Goal: Use online tool/utility: Utilize a website feature to perform a specific function

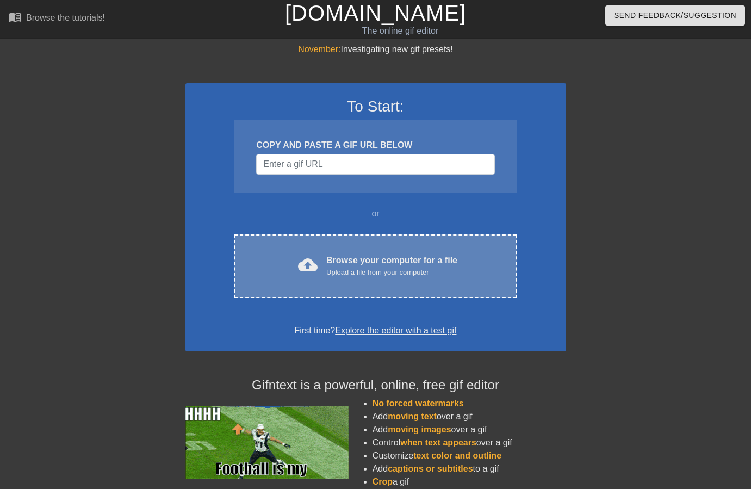
click at [266, 254] on div "cloud_upload Browse your computer for a file Upload a file from your computer" at bounding box center [375, 266] width 236 height 24
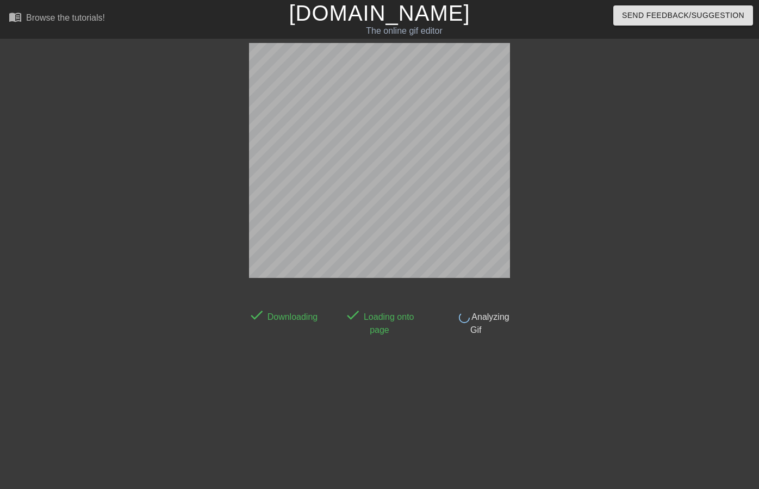
click at [383, 370] on html "menu_book Browse the tutorials! [DOMAIN_NAME] The online gif editor Send Feedba…" at bounding box center [379, 187] width 759 height 374
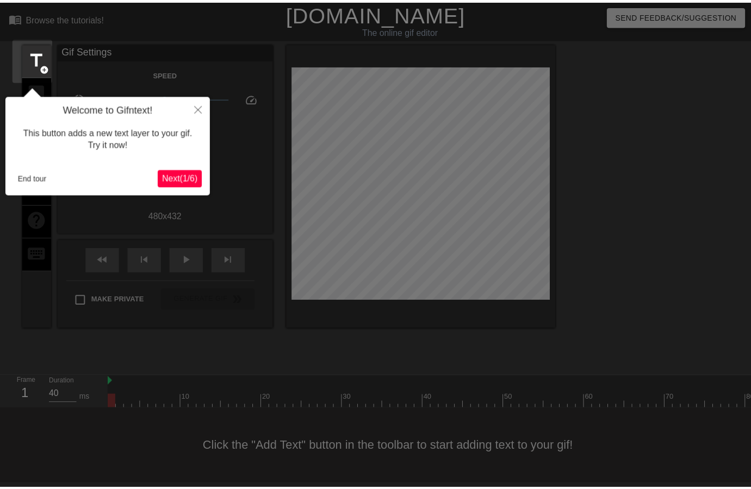
scroll to position [4, 0]
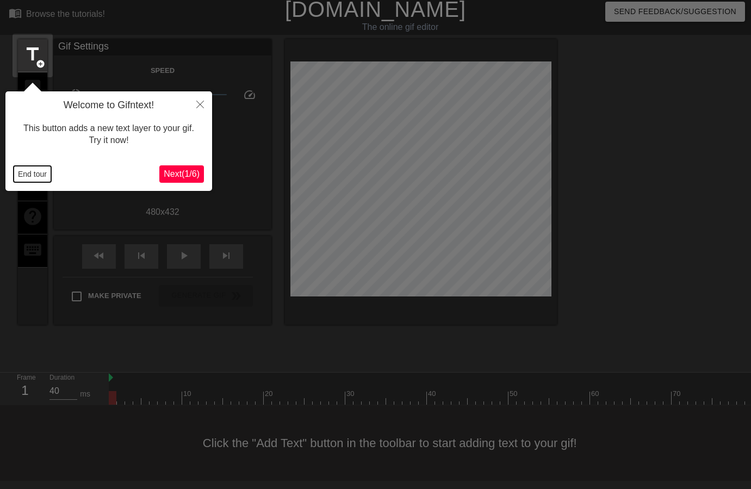
click at [25, 170] on button "End tour" at bounding box center [33, 174] width 38 height 16
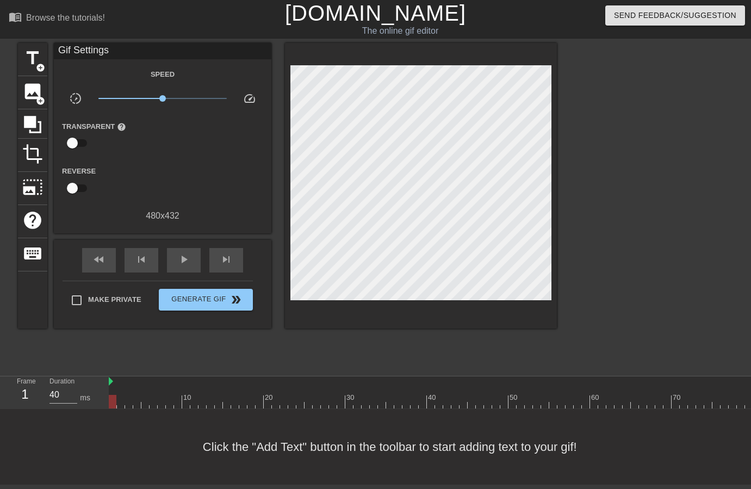
click at [188, 354] on div "title add_circle image add_circle crop photo_size_select_large help keyboard Gi…" at bounding box center [287, 206] width 539 height 326
click at [27, 88] on span "image" at bounding box center [32, 91] width 21 height 21
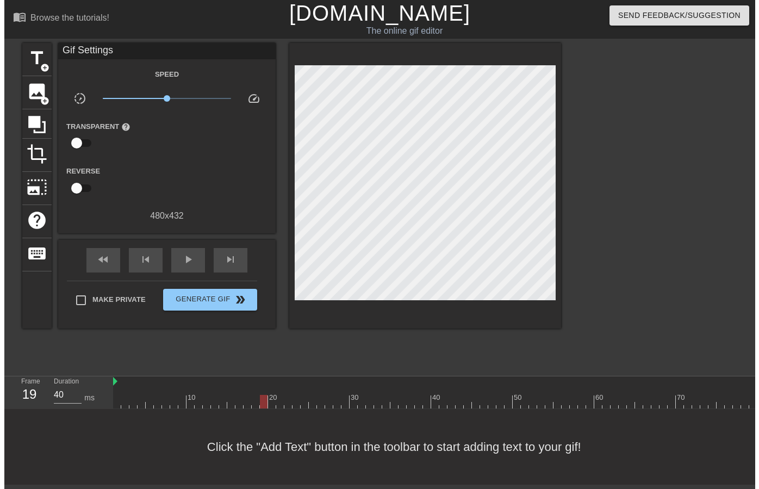
scroll to position [0, 0]
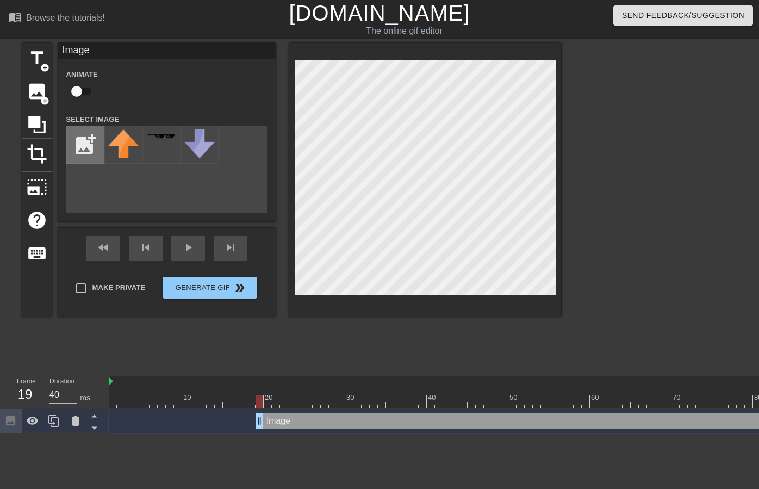
click at [79, 139] on input "file" at bounding box center [85, 144] width 37 height 37
type input "C:\fakepath\Daily Task per CW (end of week).png"
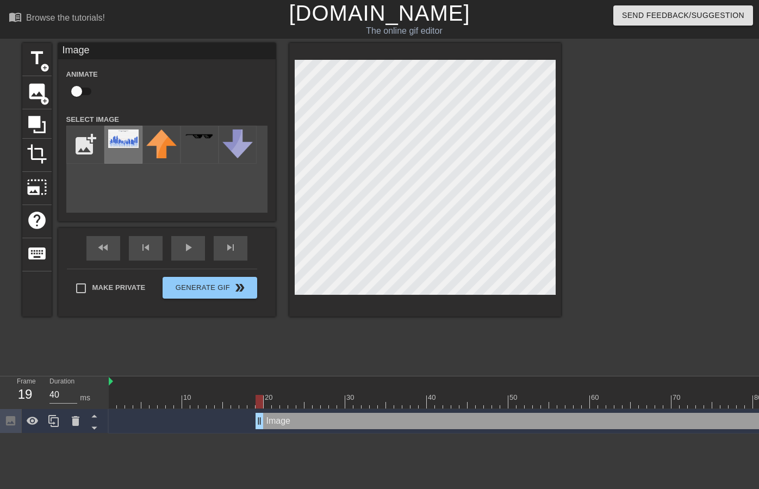
click at [121, 144] on img at bounding box center [123, 138] width 30 height 18
click at [577, 244] on div "title add_circle image add_circle crop photo_size_select_large help keyboard Im…" at bounding box center [379, 206] width 759 height 326
click at [85, 94] on input "checkbox" at bounding box center [77, 91] width 62 height 21
checkbox input "true"
click at [292, 245] on div at bounding box center [425, 180] width 272 height 274
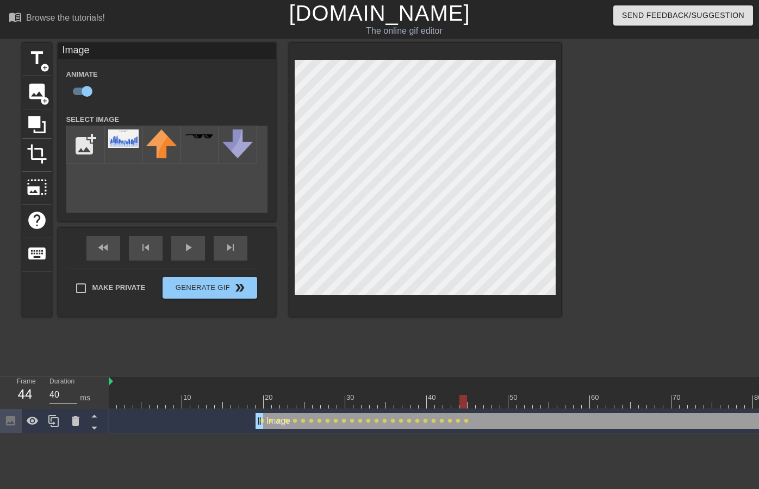
click at [288, 242] on div "title add_circle image add_circle crop photo_size_select_large help keyboard Im…" at bounding box center [291, 180] width 539 height 274
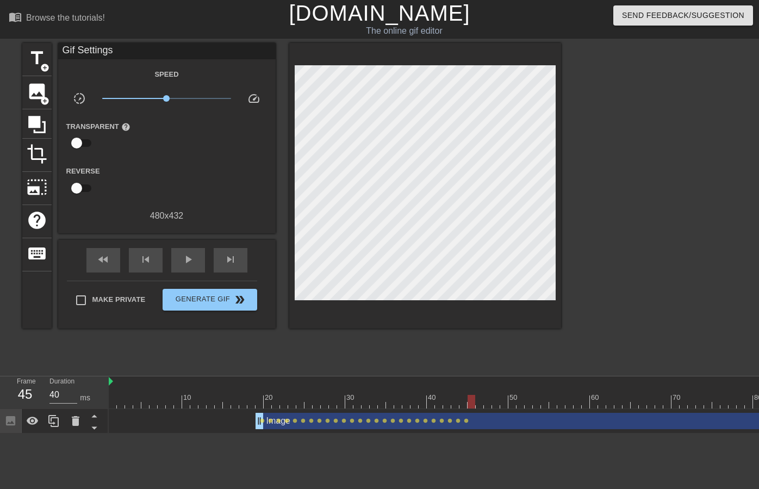
scroll to position [0, 8]
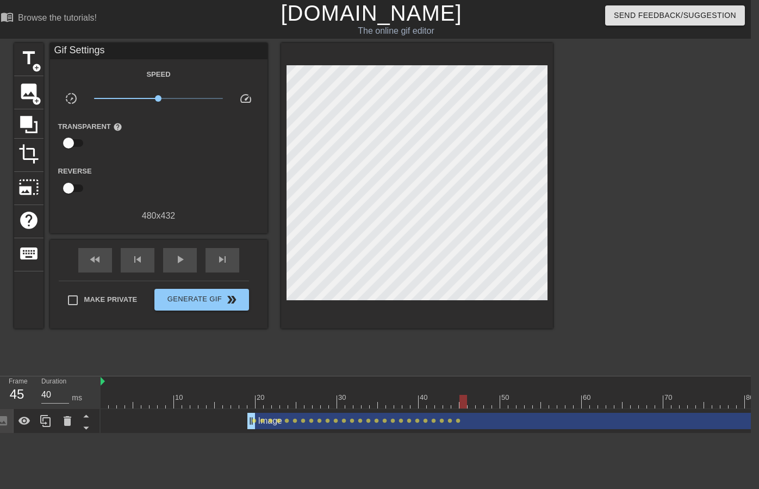
click at [687, 419] on div "Image drag_handle drag_handle" at bounding box center [683, 421] width 873 height 16
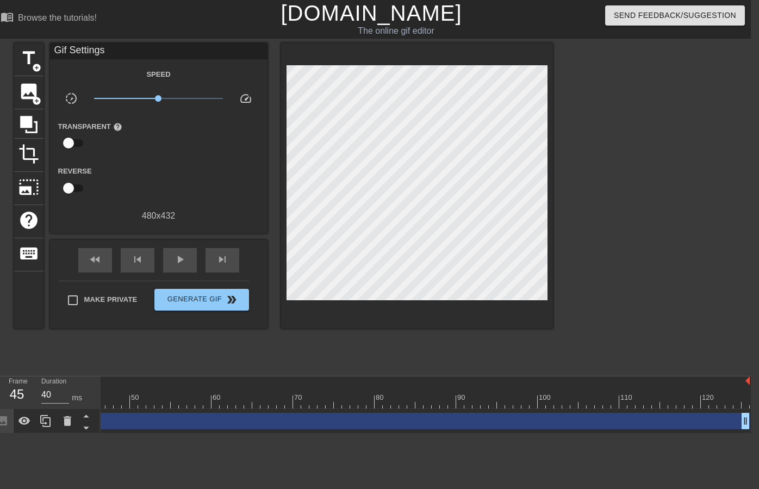
scroll to position [0, 372]
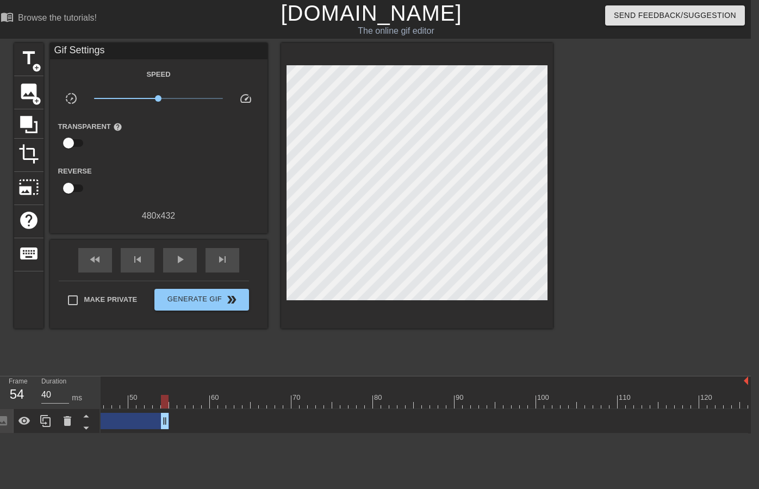
drag, startPoint x: 745, startPoint y: 423, endPoint x: 167, endPoint y: 415, distance: 577.7
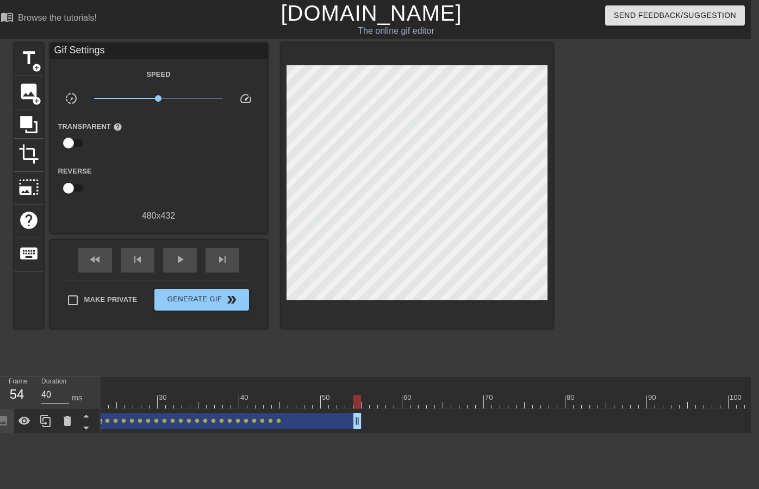
scroll to position [0, 175]
drag, startPoint x: 364, startPoint y: 419, endPoint x: 291, endPoint y: 420, distance: 72.9
click at [153, 166] on div at bounding box center [122, 181] width 72 height 34
click at [30, 94] on span "image" at bounding box center [28, 91] width 21 height 21
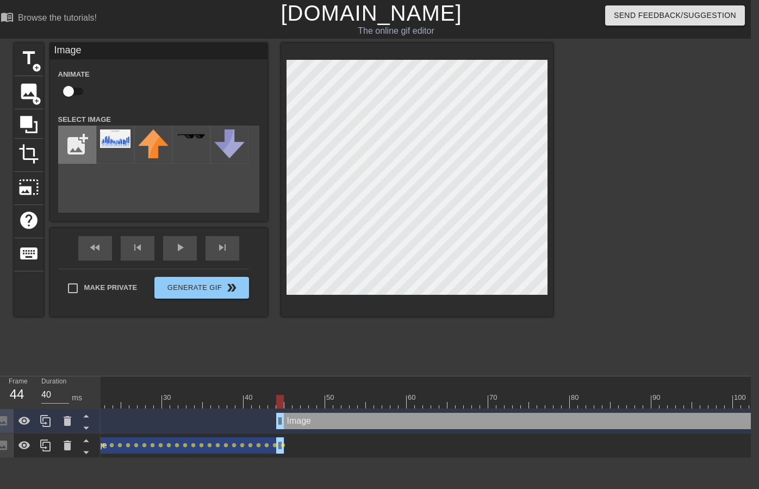
click at [78, 143] on input "file" at bounding box center [77, 144] width 37 height 37
type input "C:\fakepath\Tickets - Contact Reasons.png"
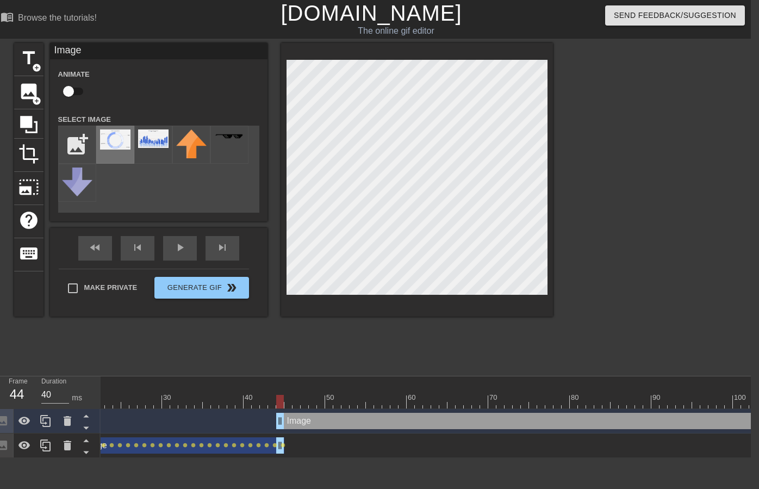
click at [119, 141] on img at bounding box center [115, 139] width 30 height 20
click at [573, 244] on div "title add_circle image add_circle crop photo_size_select_large help keyboard Im…" at bounding box center [371, 206] width 759 height 326
click at [75, 92] on input "checkbox" at bounding box center [69, 91] width 62 height 21
checkbox input "true"
click at [281, 240] on div at bounding box center [417, 180] width 272 height 274
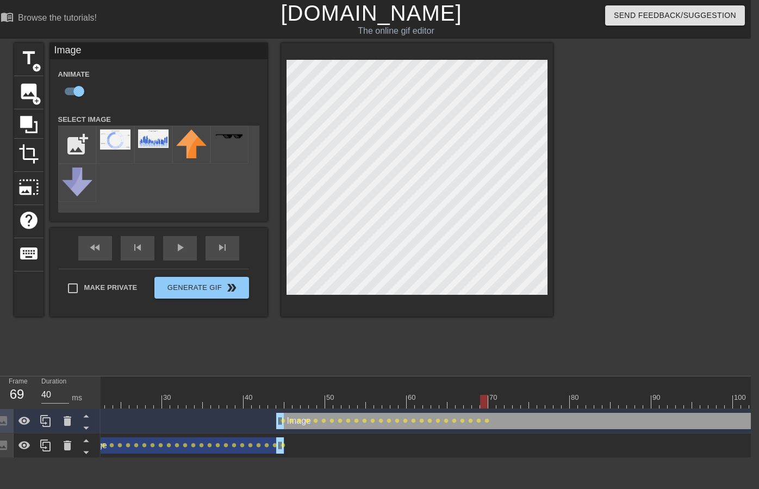
click at [278, 238] on div "title add_circle image add_circle crop photo_size_select_large help keyboard Im…" at bounding box center [283, 180] width 539 height 274
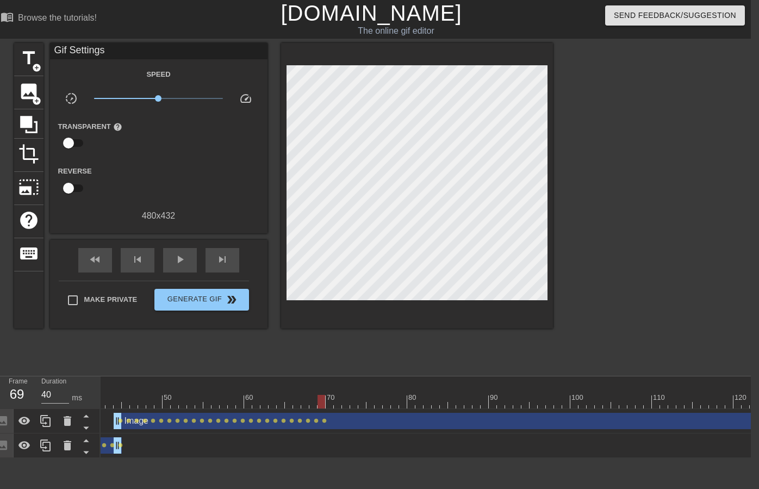
scroll to position [0, 372]
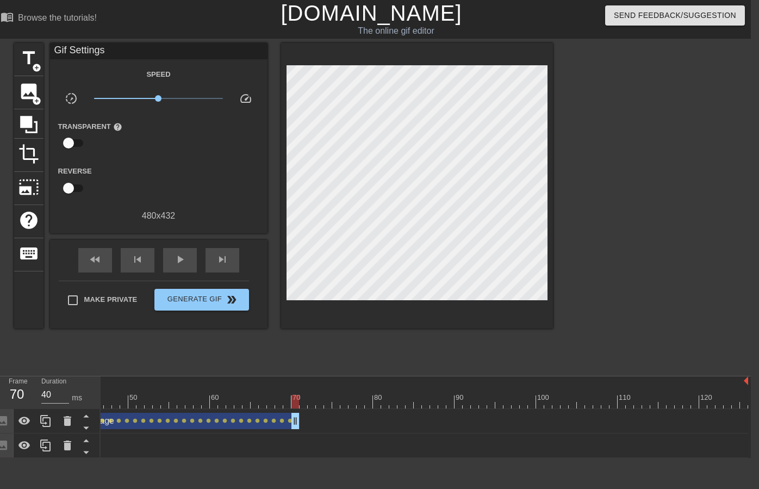
drag, startPoint x: 742, startPoint y: 421, endPoint x: 295, endPoint y: 416, distance: 447.1
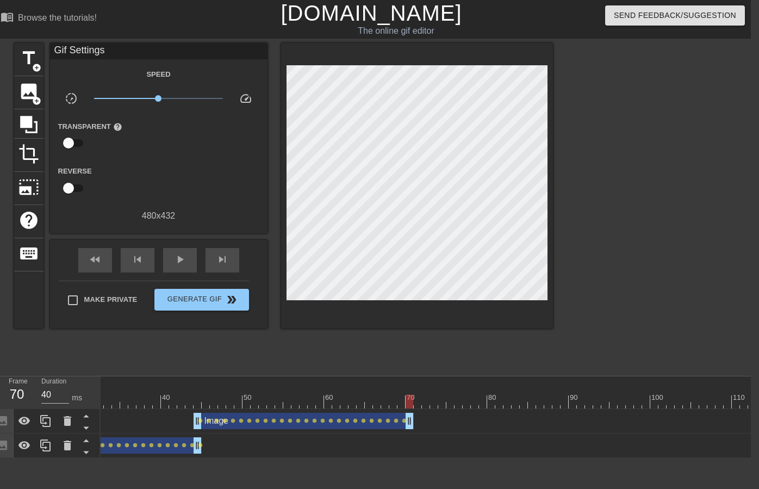
scroll to position [0, 0]
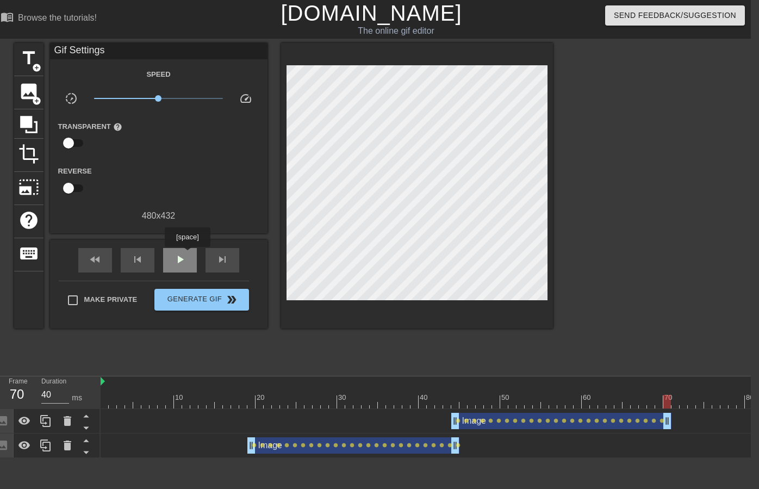
click at [185, 254] on span "play_arrow" at bounding box center [180, 259] width 13 height 13
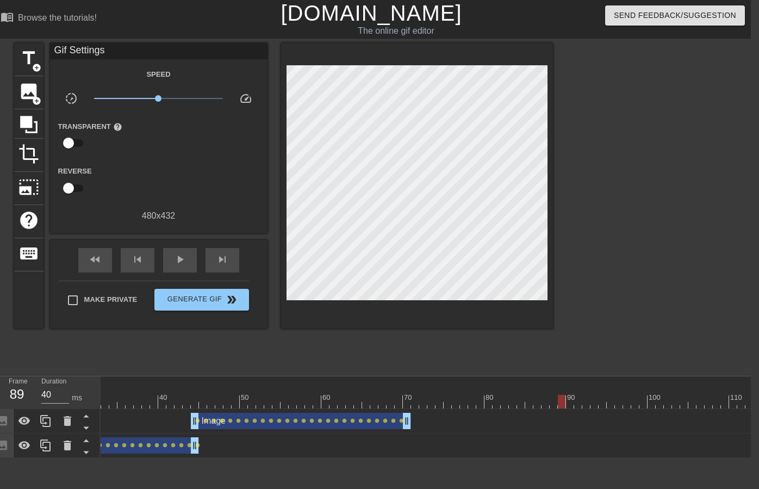
scroll to position [0, 261]
drag, startPoint x: 563, startPoint y: 401, endPoint x: -25, endPoint y: 377, distance: 589.0
click at [0, 377] on html "menu_book Browse the tutorials! [DOMAIN_NAME] The online gif editor Send Feedba…" at bounding box center [371, 229] width 759 height 458
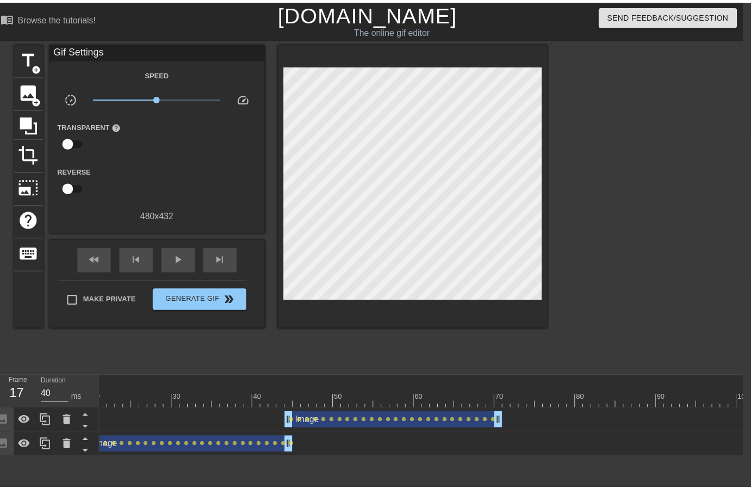
scroll to position [0, 0]
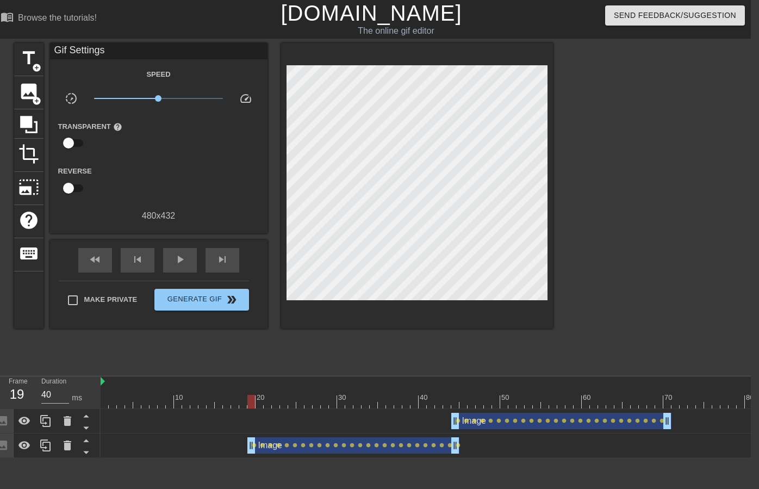
drag, startPoint x: 232, startPoint y: 402, endPoint x: 254, endPoint y: 405, distance: 22.0
click at [254, 405] on div at bounding box center [251, 402] width 8 height 14
click at [28, 60] on span "title" at bounding box center [28, 58] width 21 height 21
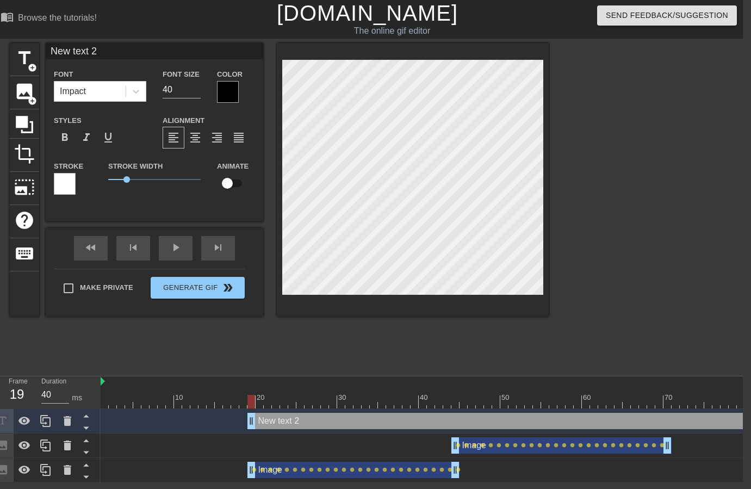
type input "T"
type textarea "T"
type input "TI"
type textarea "TI"
type input "[PERSON_NAME]"
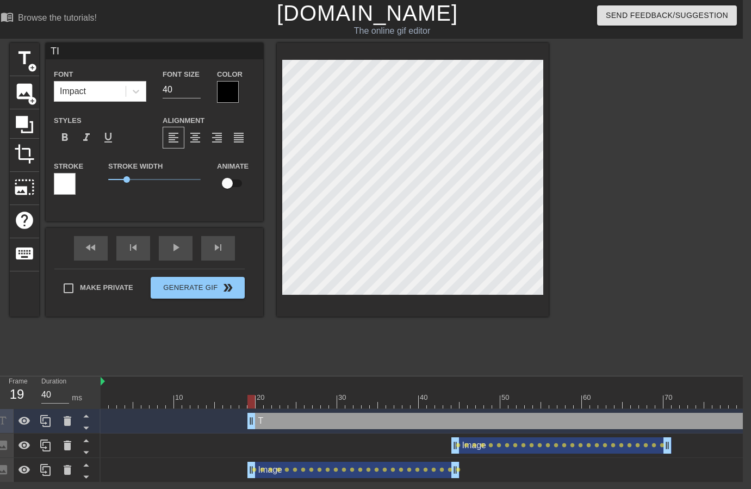
type textarea "[PERSON_NAME]"
type input "TIME"
type textarea "TIME"
click at [69, 190] on div at bounding box center [65, 184] width 22 height 22
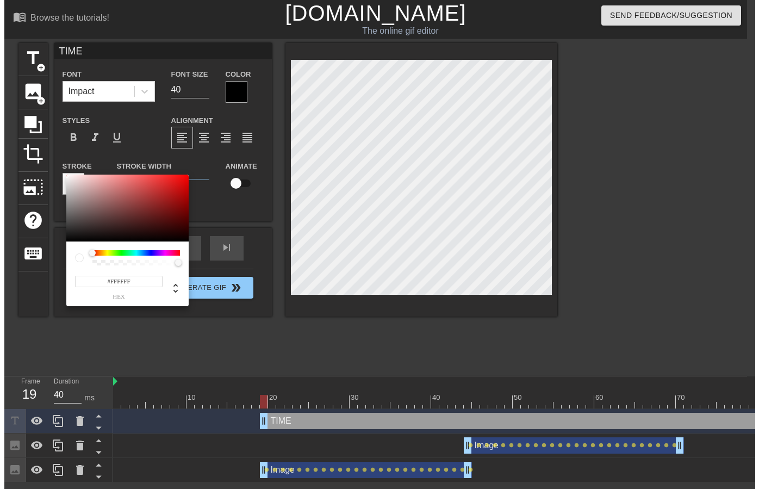
scroll to position [0, 0]
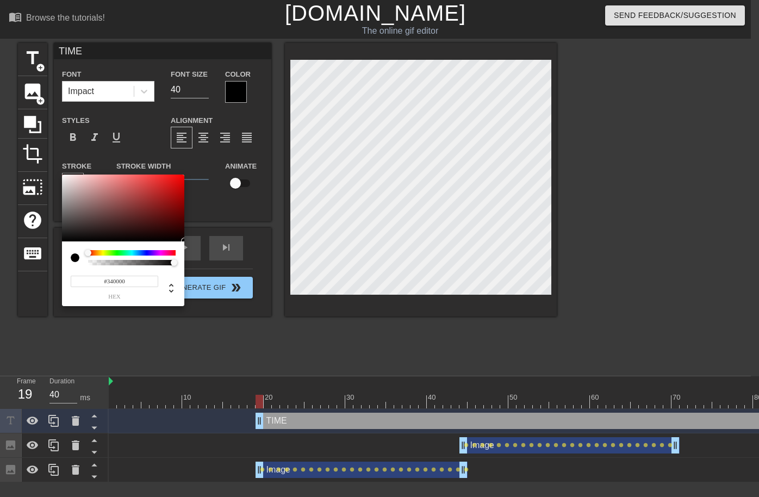
type input "#000000"
drag, startPoint x: 141, startPoint y: 209, endPoint x: 188, endPoint y: 244, distance: 58.7
click at [188, 244] on div "#000000 hex" at bounding box center [379, 248] width 759 height 497
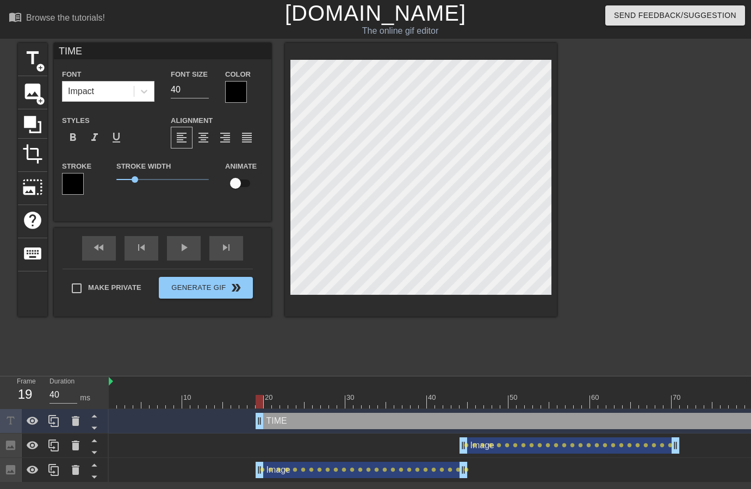
click at [236, 85] on div at bounding box center [236, 92] width 22 height 22
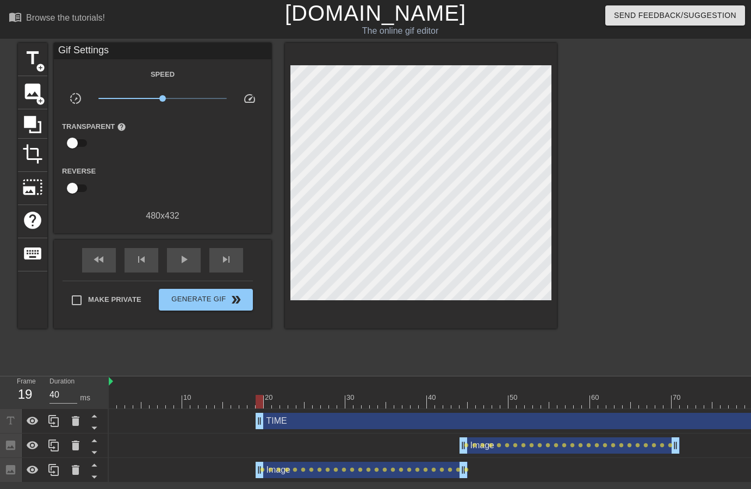
drag, startPoint x: 223, startPoint y: 118, endPoint x: 216, endPoint y: 78, distance: 40.3
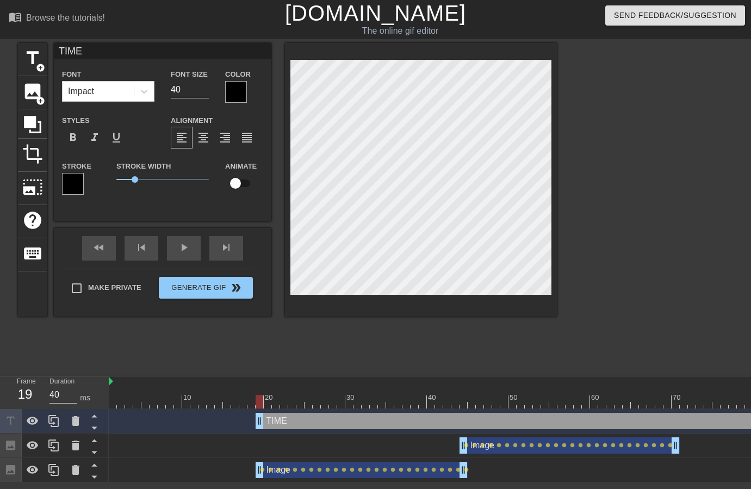
click at [245, 94] on div at bounding box center [236, 92] width 22 height 22
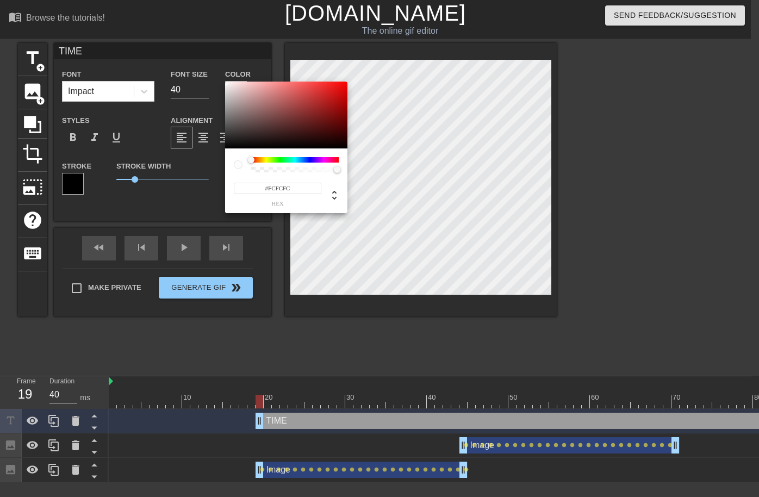
type input "#FFFFFF"
drag, startPoint x: 239, startPoint y: 100, endPoint x: 218, endPoint y: 75, distance: 33.2
click at [218, 75] on div "#FFFFFF hex" at bounding box center [379, 248] width 759 height 497
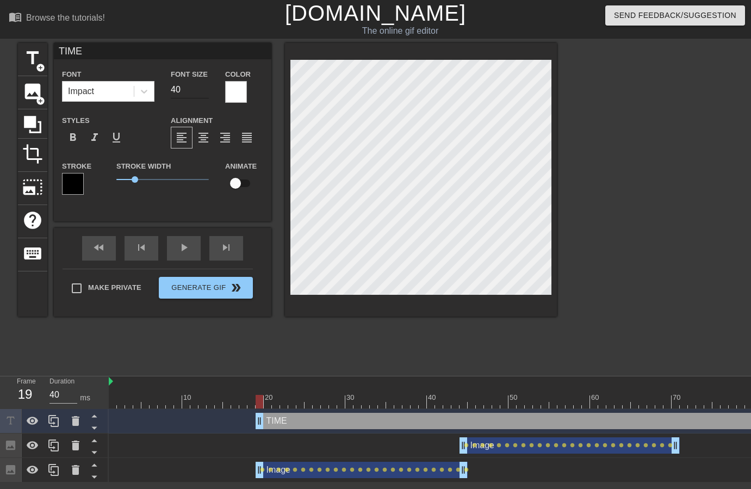
click at [184, 93] on input "40" at bounding box center [190, 89] width 38 height 17
type input "50"
drag, startPoint x: 136, startPoint y: 181, endPoint x: 162, endPoint y: 175, distance: 26.3
click at [160, 176] on span "2.35" at bounding box center [162, 179] width 92 height 13
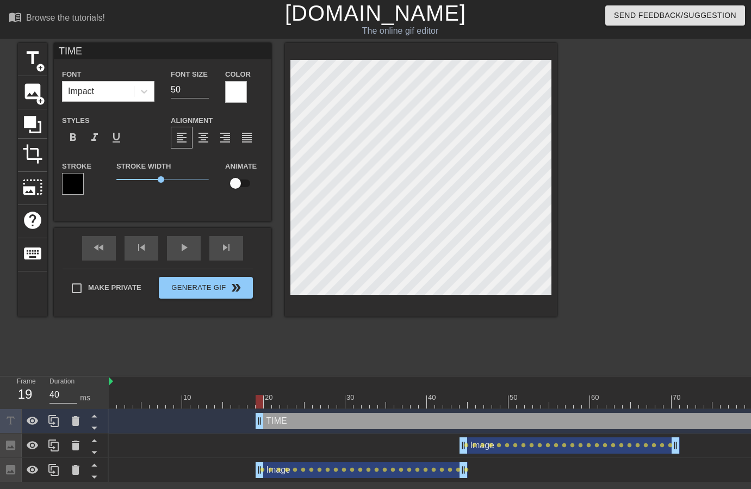
click at [587, 82] on div "title add_circle image add_circle crop photo_size_select_large help keyboard TI…" at bounding box center [375, 206] width 751 height 326
click at [245, 182] on input "checkbox" at bounding box center [236, 183] width 62 height 21
checkbox input "true"
click at [274, 84] on div "title add_circle image add_circle crop photo_size_select_large help keyboard TI…" at bounding box center [287, 180] width 539 height 274
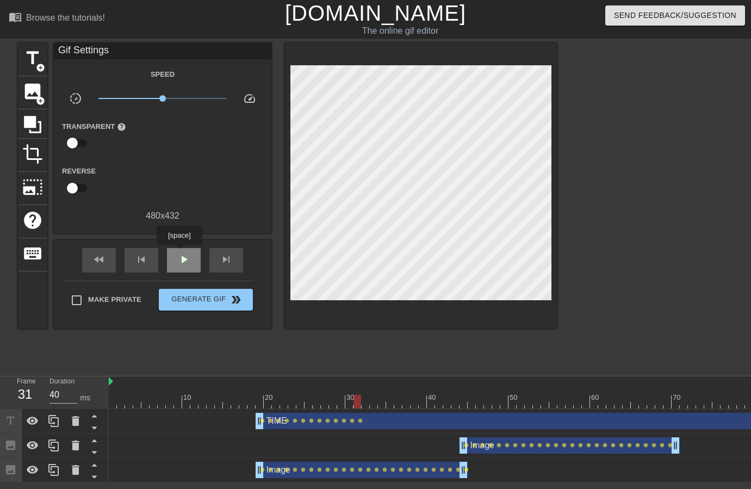
click at [181, 253] on span "play_arrow" at bounding box center [183, 259] width 13 height 13
drag, startPoint x: 464, startPoint y: 402, endPoint x: 257, endPoint y: 407, distance: 207.3
click at [257, 407] on div at bounding box center [260, 402] width 8 height 14
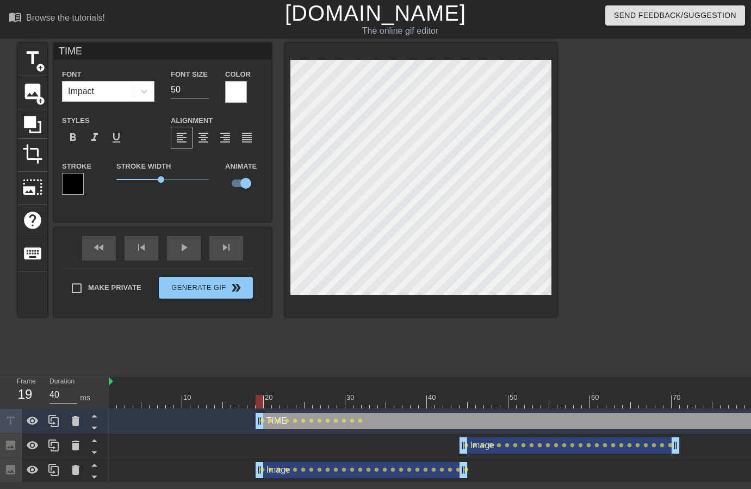
click at [553, 97] on div at bounding box center [421, 180] width 272 height 274
click at [558, 95] on div "title add_circle image add_circle crop photo_size_select_large help keyboard TI…" at bounding box center [375, 206] width 751 height 326
click at [192, 244] on div "fast_rewind skip_previous play_arrow skip_next" at bounding box center [162, 248] width 177 height 41
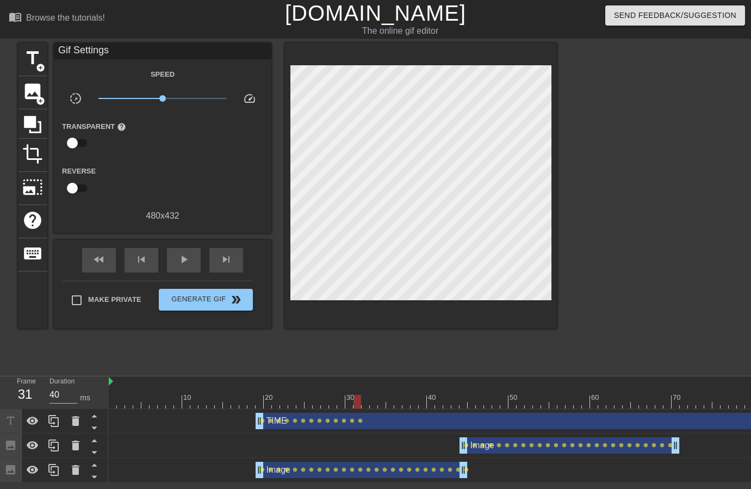
click at [188, 243] on div "fast_rewind skip_previous play_arrow skip_next" at bounding box center [162, 260] width 177 height 41
click at [188, 262] on span "play_arrow" at bounding box center [183, 259] width 13 height 13
click at [388, 418] on div "TIME drag_handle drag_handle" at bounding box center [692, 421] width 873 height 16
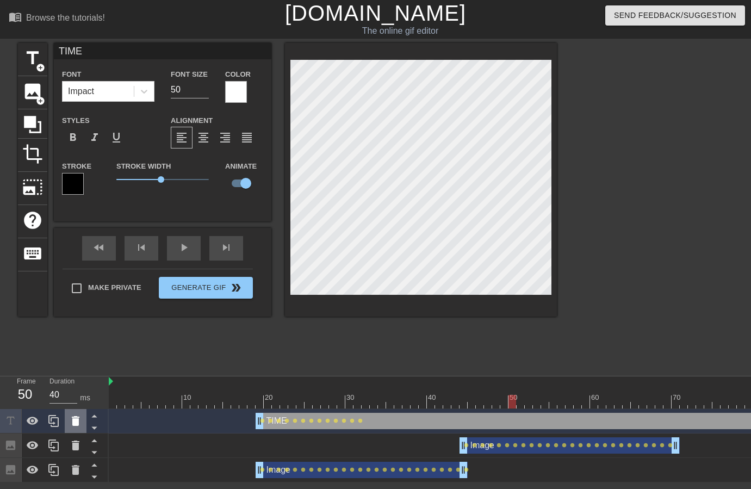
click at [70, 418] on icon at bounding box center [75, 420] width 13 height 13
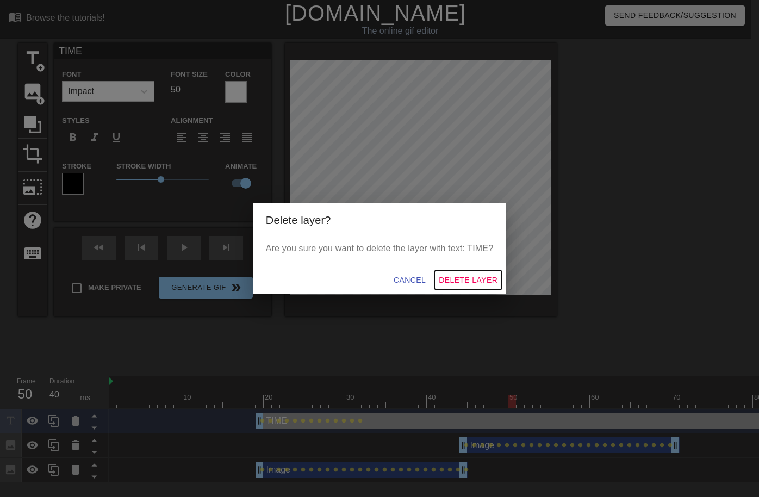
click at [456, 280] on span "Delete Layer" at bounding box center [468, 281] width 59 height 14
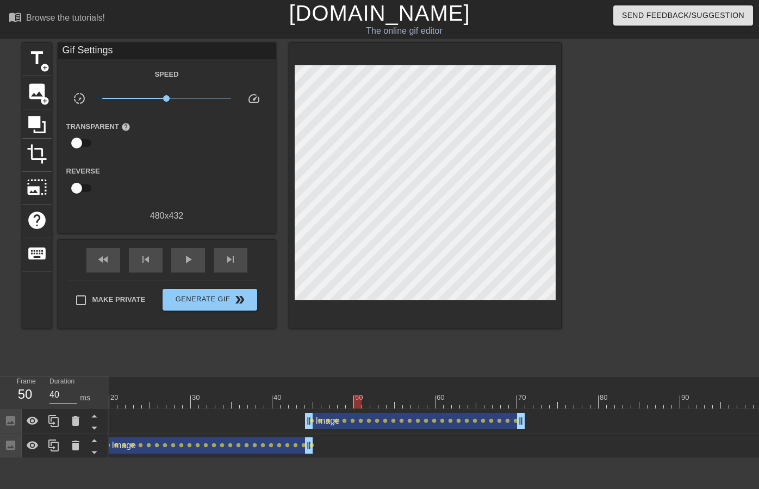
scroll to position [0, 159]
click at [40, 91] on span "image" at bounding box center [37, 91] width 21 height 21
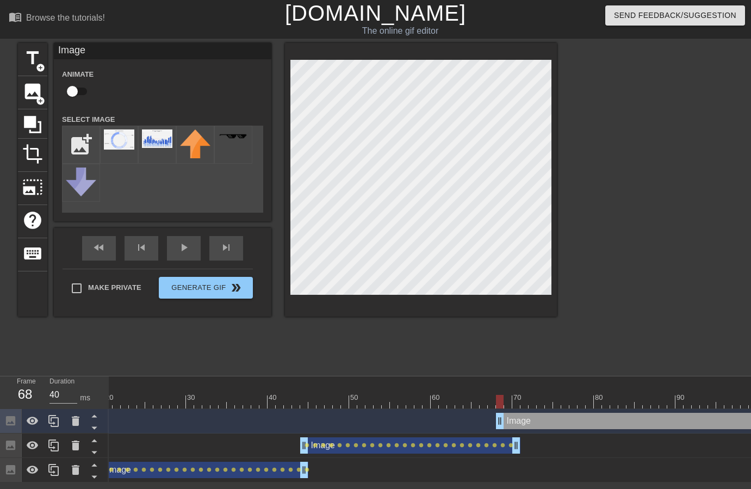
click at [539, 427] on div "Image drag_handle drag_handle" at bounding box center [732, 421] width 473 height 16
click at [537, 424] on div "Image drag_handle drag_handle" at bounding box center [732, 421] width 473 height 16
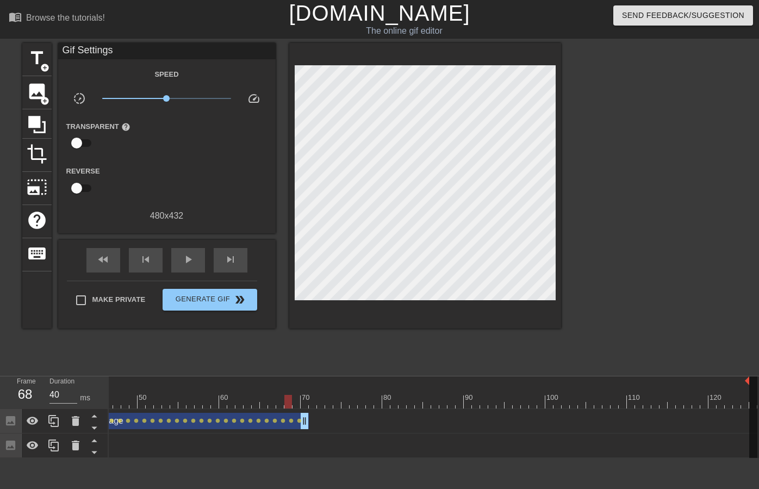
scroll to position [0, 371]
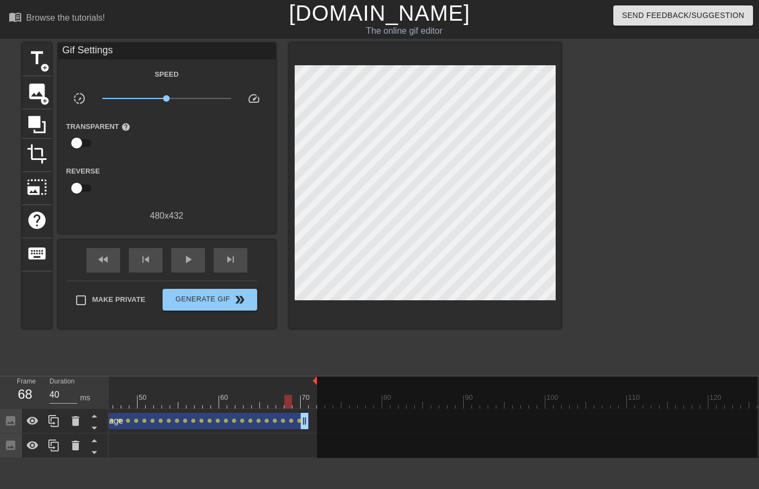
drag, startPoint x: 754, startPoint y: 380, endPoint x: 312, endPoint y: 383, distance: 442.7
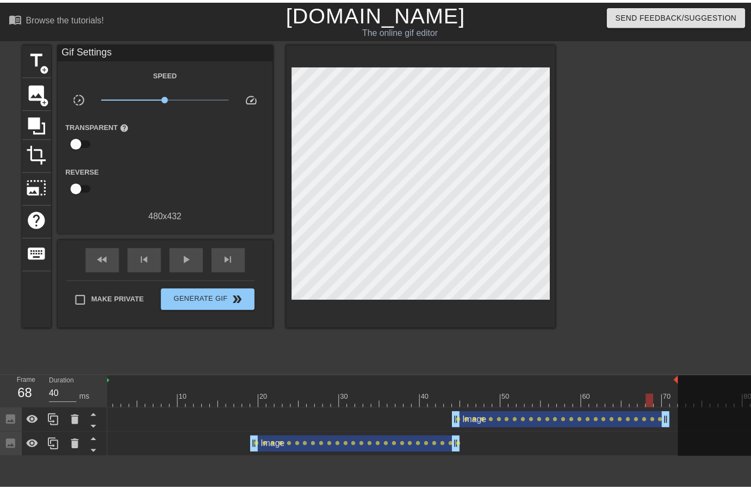
scroll to position [0, 0]
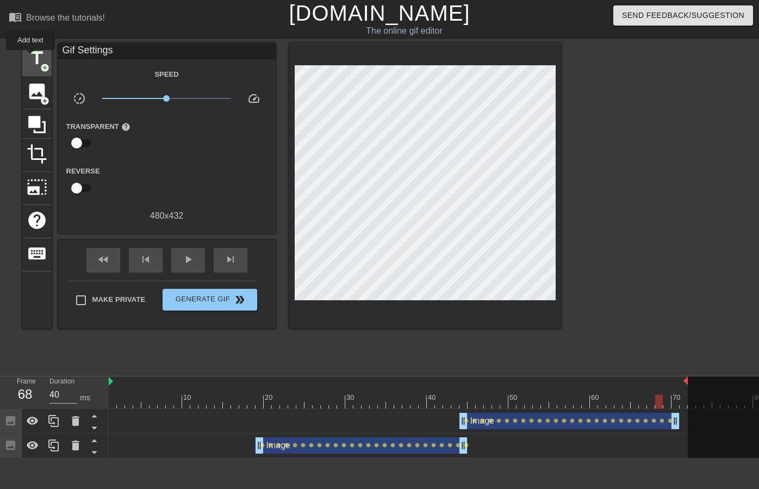
click at [31, 58] on span "title" at bounding box center [37, 58] width 21 height 21
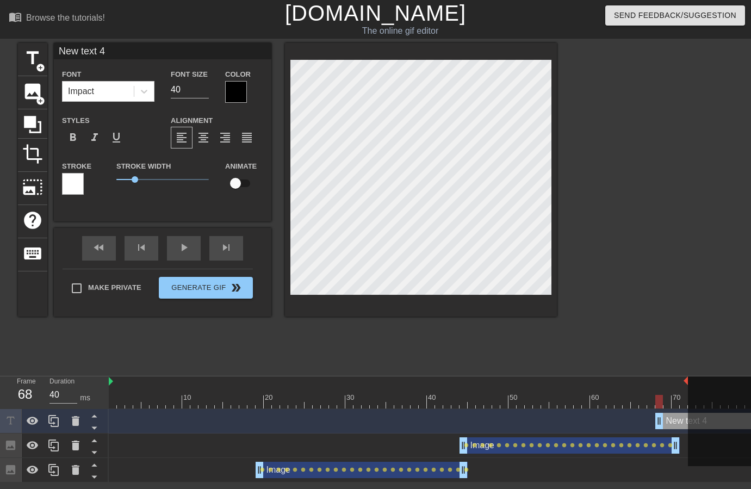
type input "T"
type textarea "T"
type input "TI"
type textarea "TI"
type input "[PERSON_NAME]"
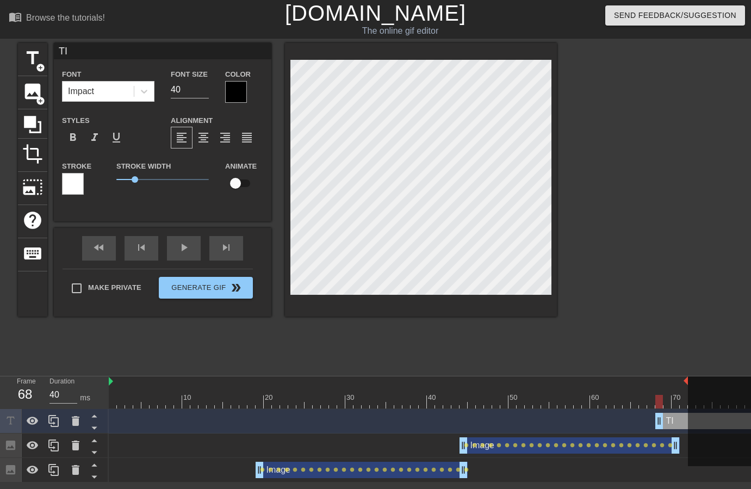
type textarea "[PERSON_NAME]"
type input "TIME"
type textarea "TIME"
type input "TIME"
type textarea "TIME"
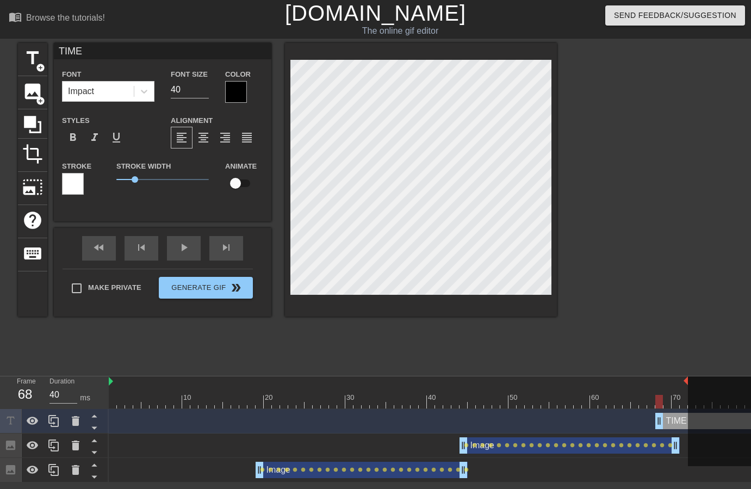
type input "TIME F"
type textarea "TIME F"
type input "TIME FO"
type textarea "TIME FO"
type input "TIME FOR"
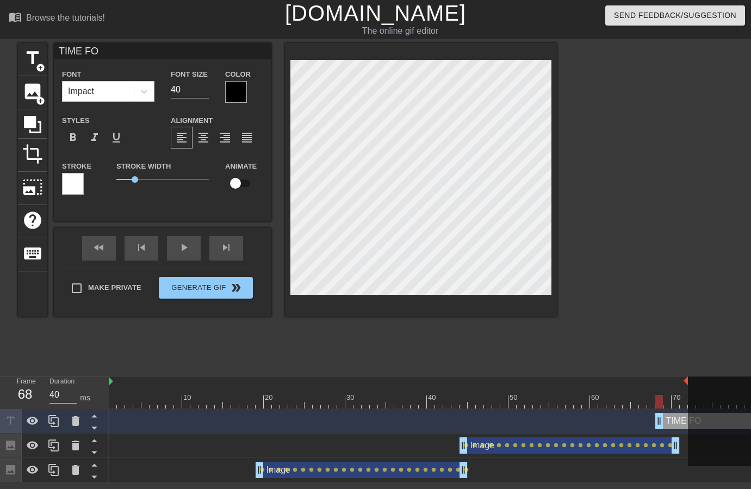
type textarea "TIME FOR"
type input "TIME FOR"
type textarea "TIME FOR"
type input "TIME FOR C"
type textarea "TIME FOR C"
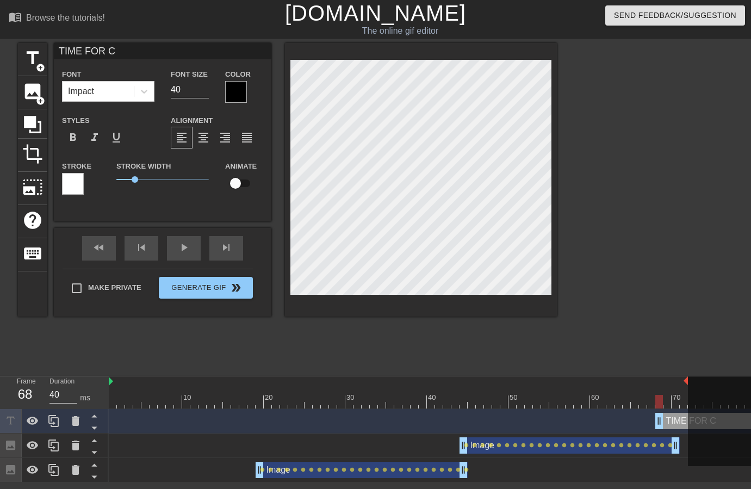
type input "TIME FOR CH"
type textarea "TIME FOR CH"
type input "TIME FOR CHA"
type textarea "TIME FOR CHA"
type input "TIME FOR CHAR"
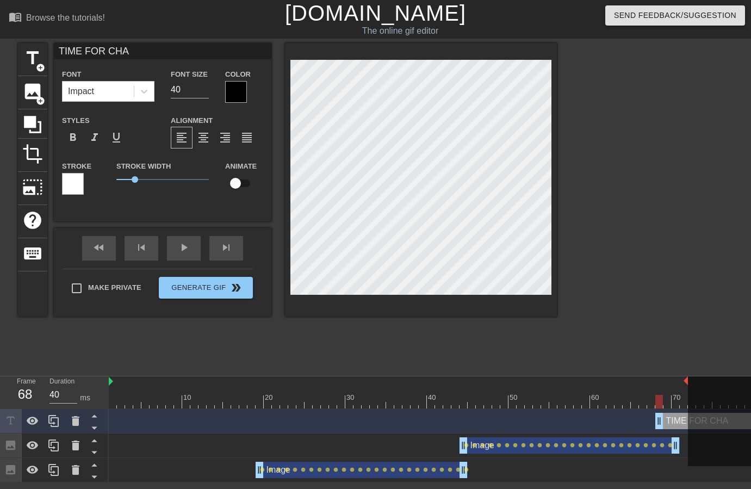
type textarea "TIME FOR CHAR"
type input "TIME FOR CHART"
type textarea "TIME FOR CHART"
type input "TIME FOR CHARTS"
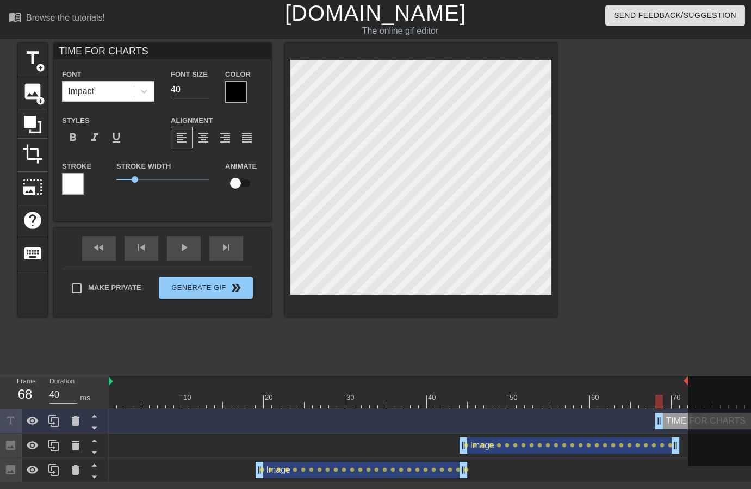
type textarea "TIME FOR CHARTS"
click at [67, 184] on div at bounding box center [73, 184] width 22 height 22
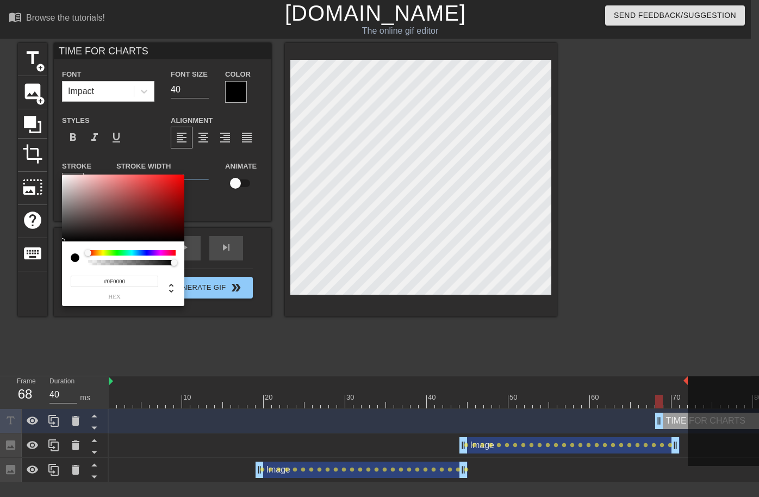
type input "#110000"
drag, startPoint x: 151, startPoint y: 220, endPoint x: 191, endPoint y: 237, distance: 43.9
click at [191, 237] on div "#110000 hex" at bounding box center [379, 248] width 759 height 497
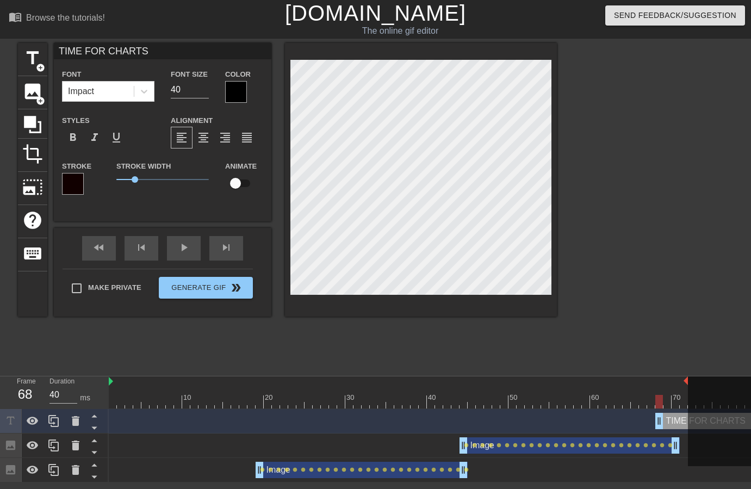
click at [226, 89] on div at bounding box center [236, 92] width 22 height 22
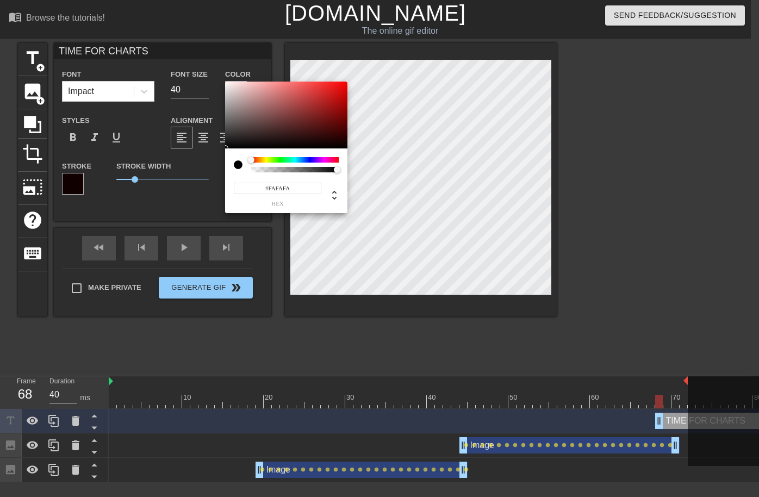
type input "#FFFFFF"
drag, startPoint x: 225, startPoint y: 96, endPoint x: 209, endPoint y: 66, distance: 33.3
click at [209, 66] on div "#FFFFFF hex" at bounding box center [379, 248] width 759 height 497
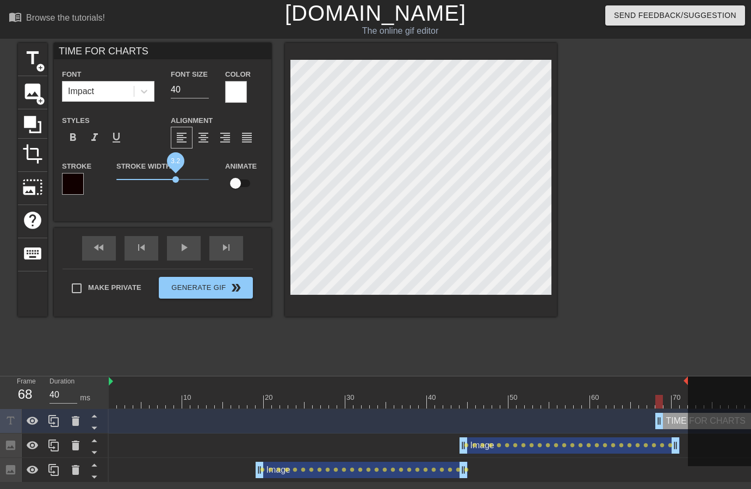
drag, startPoint x: 135, startPoint y: 183, endPoint x: 175, endPoint y: 182, distance: 39.7
click at [175, 182] on span "3.2" at bounding box center [175, 179] width 7 height 7
click at [568, 230] on div "title add_circle image add_circle crop photo_size_select_large help keyboard TI…" at bounding box center [375, 206] width 751 height 326
click at [577, 129] on div at bounding box center [651, 206] width 163 height 326
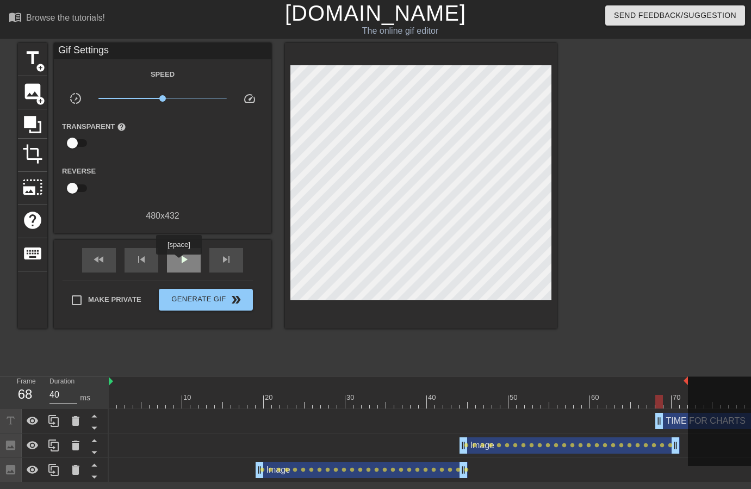
click at [179, 262] on span "play_arrow" at bounding box center [183, 259] width 13 height 13
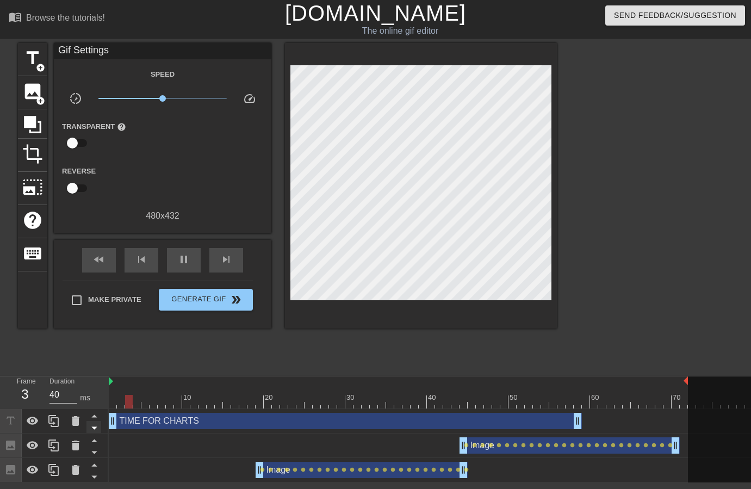
drag, startPoint x: 677, startPoint y: 418, endPoint x: 96, endPoint y: 421, distance: 580.9
click at [97, 421] on div "Frame 3 Duration 40 ms 10 20 30 40 50 60 70 80 90 100 110 120 TIME FOR CHARTS d…" at bounding box center [375, 429] width 751 height 106
drag, startPoint x: 580, startPoint y: 424, endPoint x: 689, endPoint y: 430, distance: 108.4
click at [689, 430] on div "10 20 30 40 50 60 70 80 90 100 110 120 TIME FOR CHARTS drag_handle drag_handle …" at bounding box center [430, 429] width 642 height 106
drag, startPoint x: 687, startPoint y: 380, endPoint x: 681, endPoint y: 382, distance: 6.2
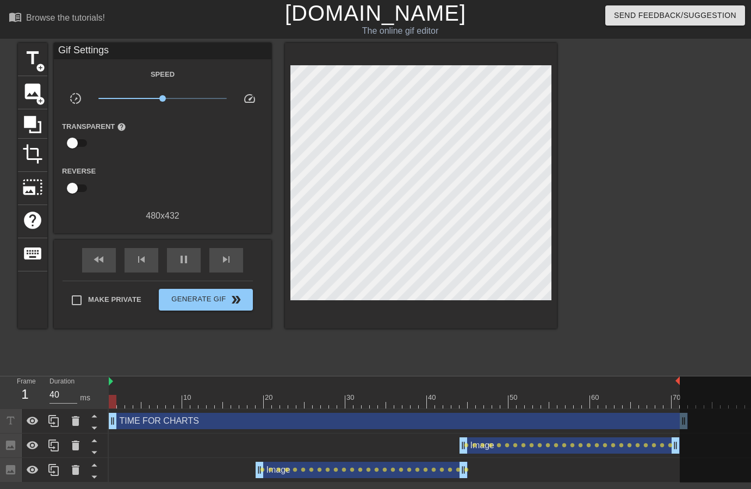
click at [681, 382] on div "10 20 30 40 50 60 70 80 90 100 110 120" at bounding box center [619, 392] width 1020 height 32
drag, startPoint x: 679, startPoint y: 381, endPoint x: 672, endPoint y: 380, distance: 7.1
click at [672, 380] on div "10 20 30 40 50 60 70 80 90 100 110 120" at bounding box center [619, 392] width 1020 height 32
click at [665, 382] on div "10 20 30 40 50 60 70 80 90 100 110 120" at bounding box center [619, 392] width 1020 height 32
drag, startPoint x: 661, startPoint y: 382, endPoint x: 655, endPoint y: 383, distance: 6.5
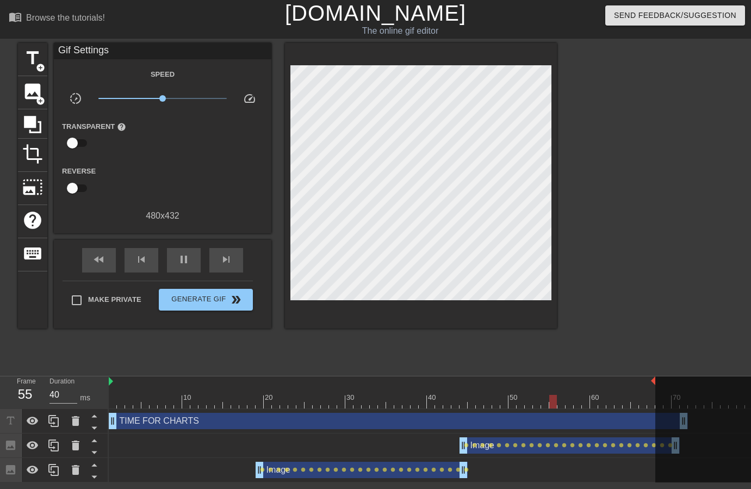
click at [655, 383] on div "10 20 30 40 50 60 70 80 90 100 110 120" at bounding box center [619, 392] width 1020 height 32
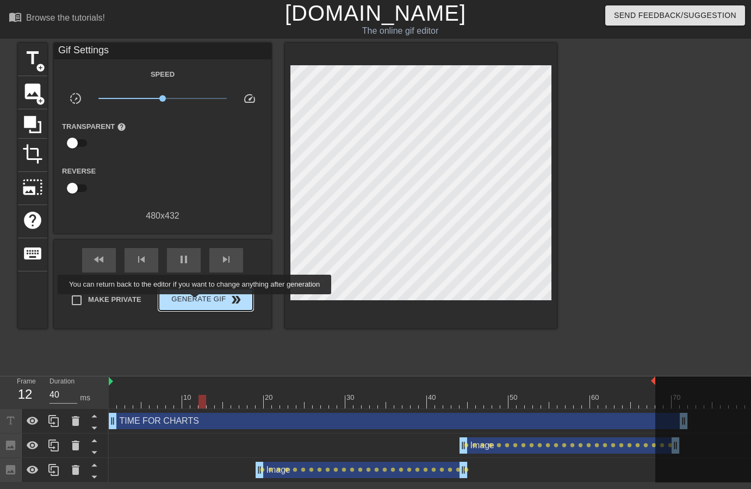
click at [202, 302] on span "Generate Gif double_arrow" at bounding box center [205, 299] width 85 height 13
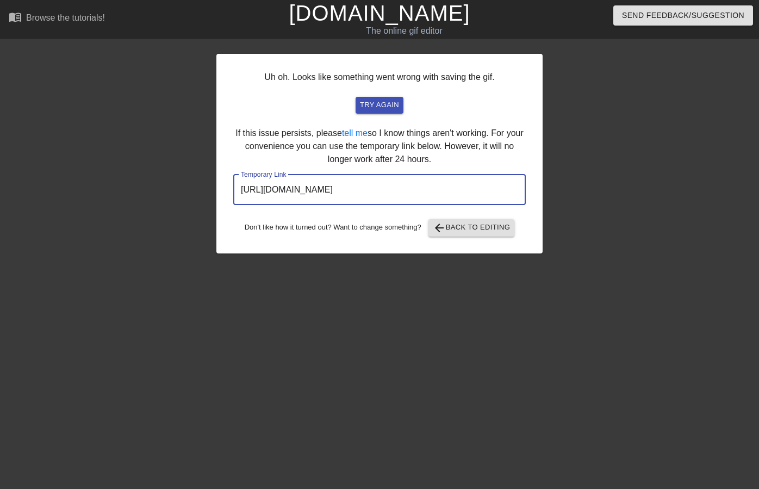
click at [436, 193] on input "[URL][DOMAIN_NAME]" at bounding box center [379, 190] width 293 height 30
click at [41, 132] on div at bounding box center [121, 206] width 163 height 326
